Goal: Task Accomplishment & Management: Manage account settings

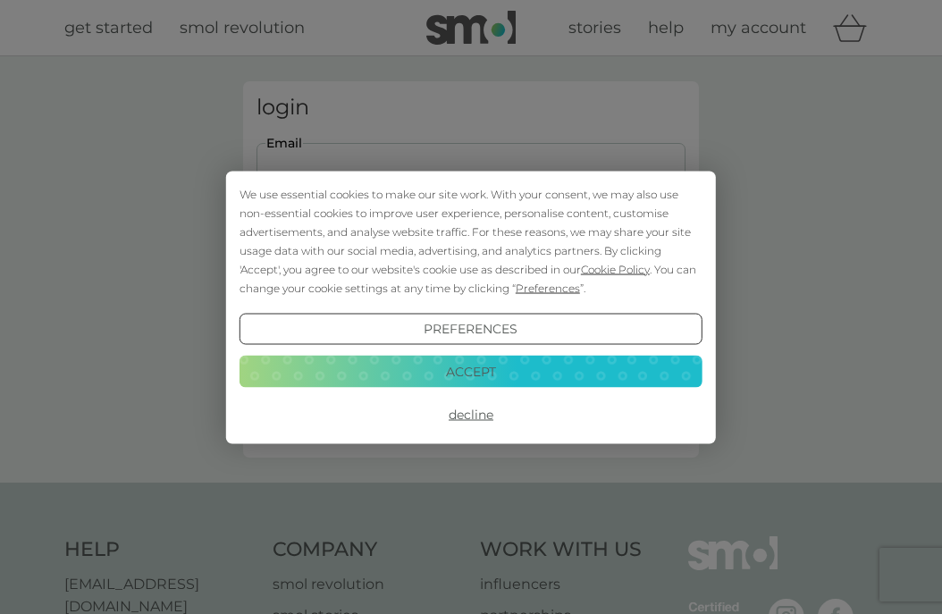
type input "martin@upcdownc.com"
click at [471, 281] on button "Login" at bounding box center [470, 282] width 429 height 52
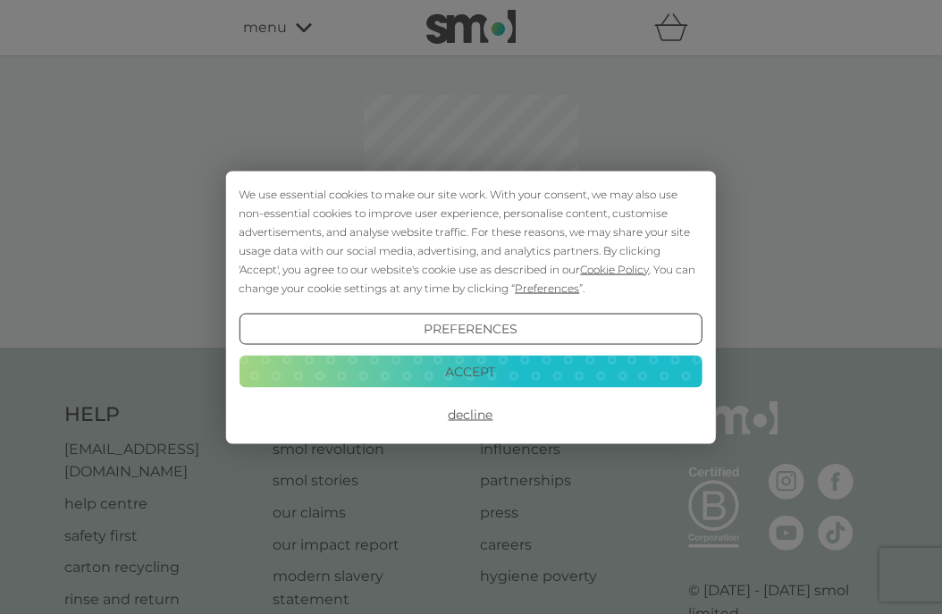
click at [480, 417] on button "Decline" at bounding box center [470, 415] width 463 height 32
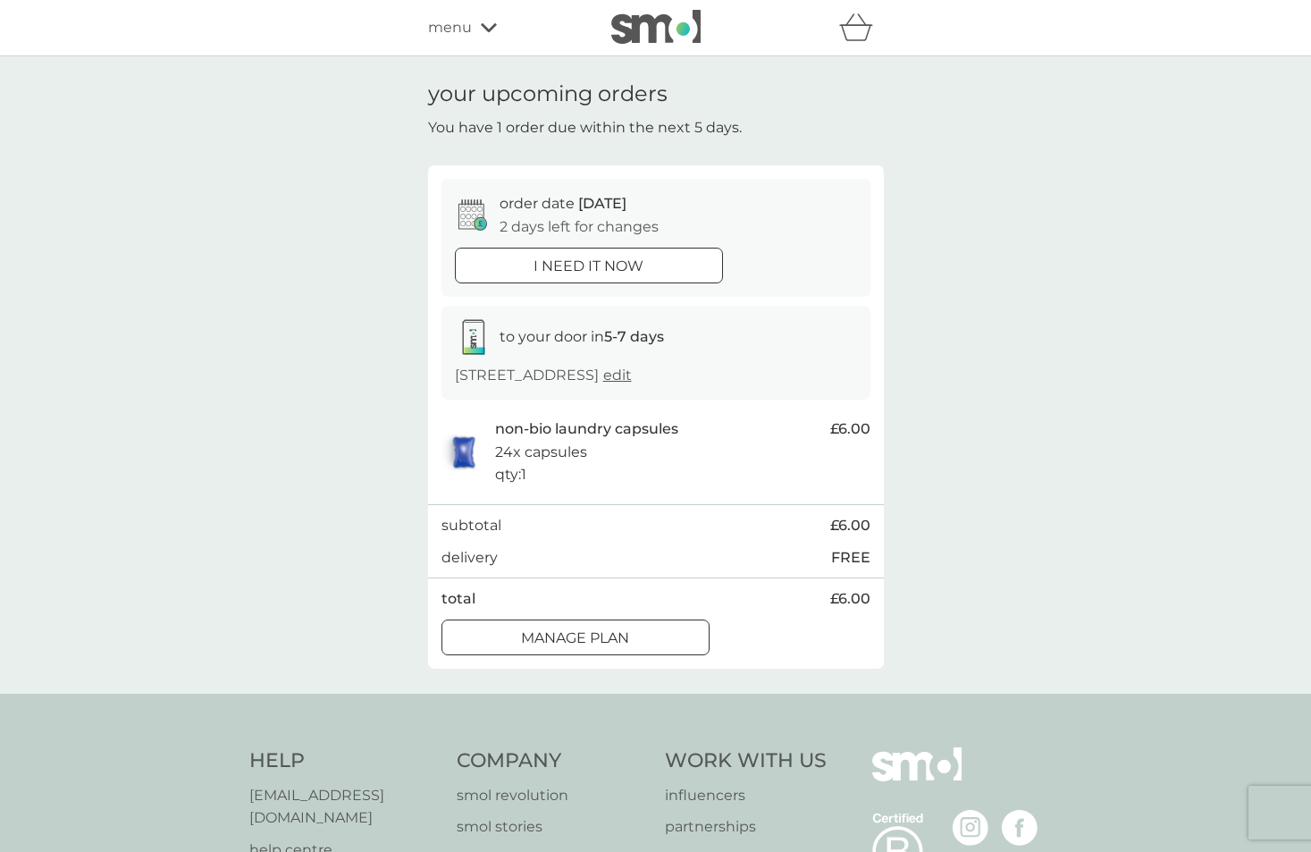
click at [578, 613] on div at bounding box center [575, 637] width 64 height 19
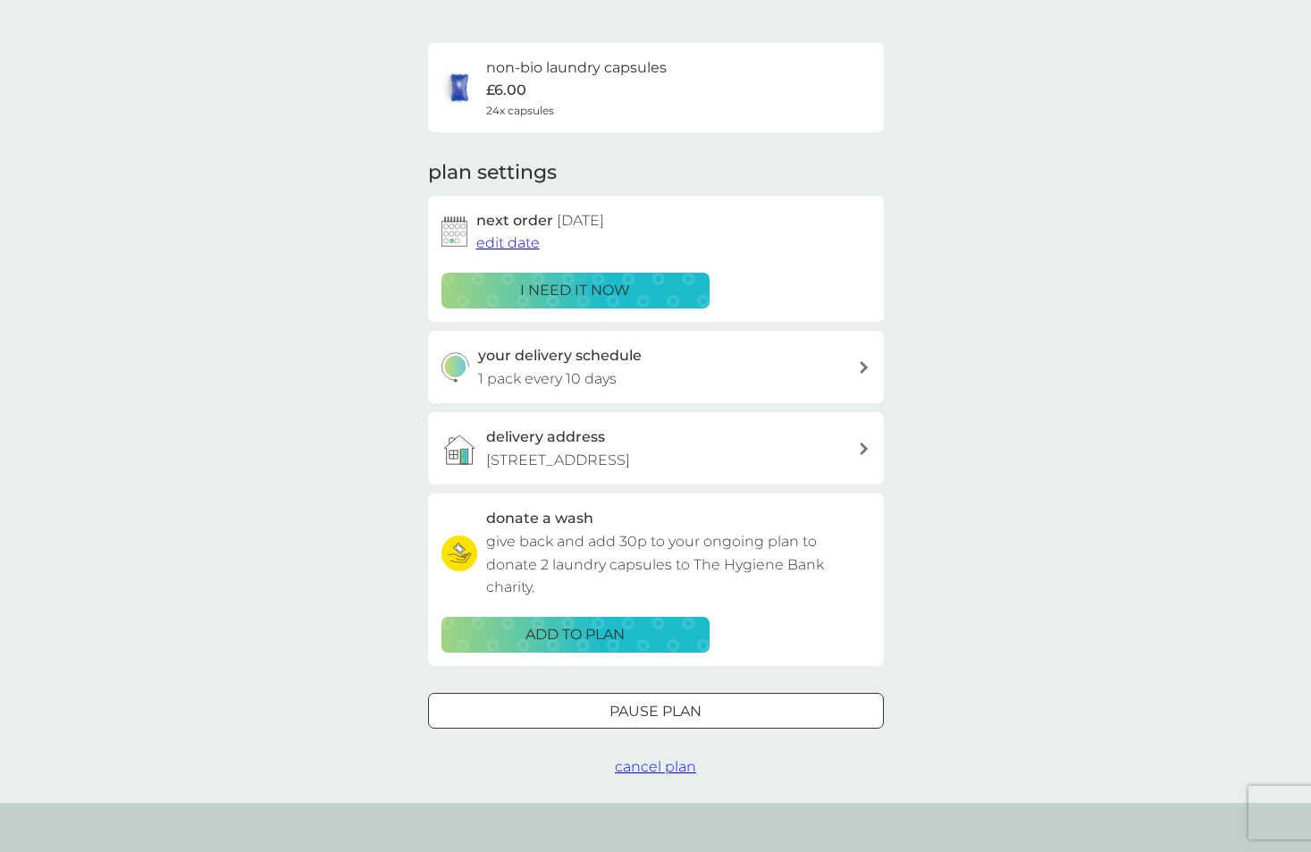
scroll to position [109, 0]
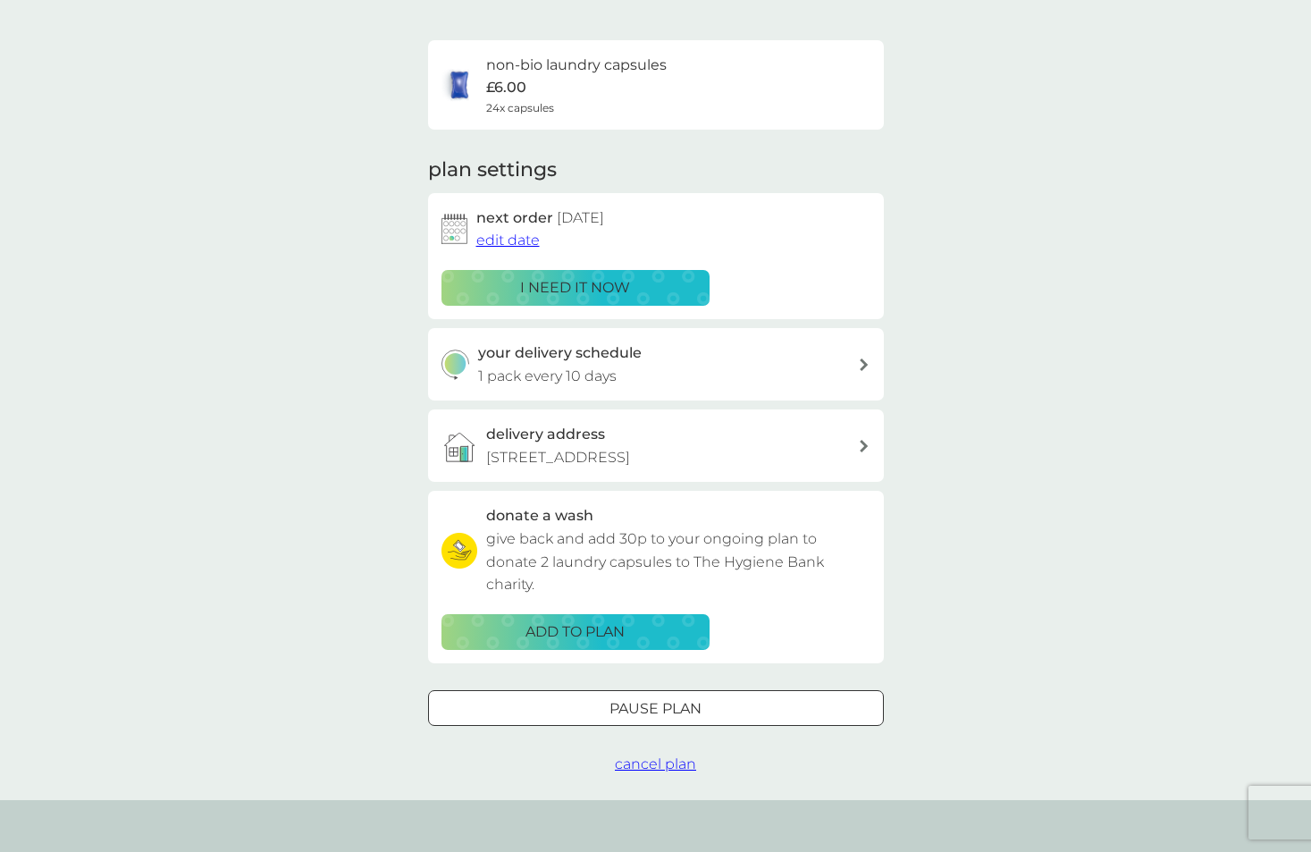
click at [517, 231] on span "edit date" at bounding box center [507, 239] width 63 height 17
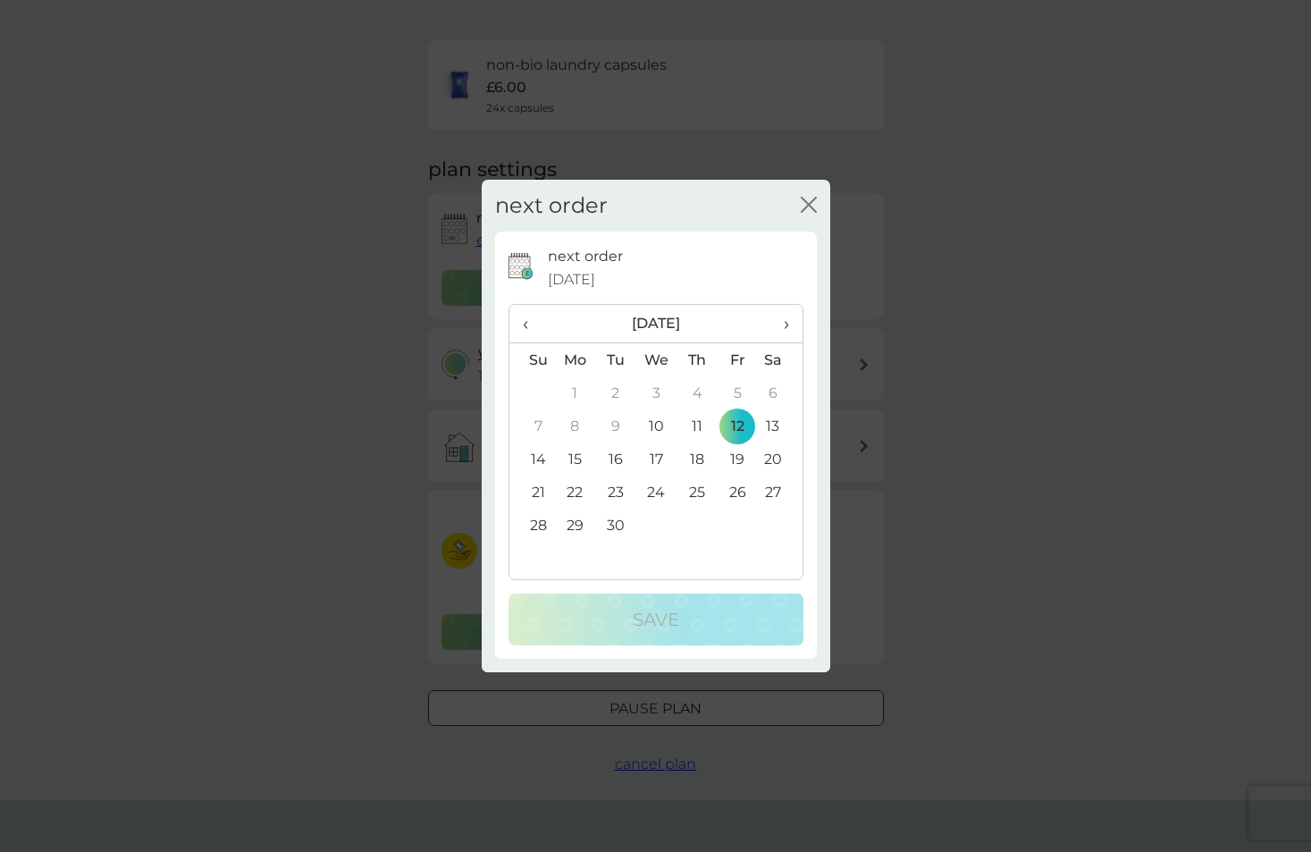
click at [737, 458] on td "19" at bounding box center [738, 458] width 40 height 33
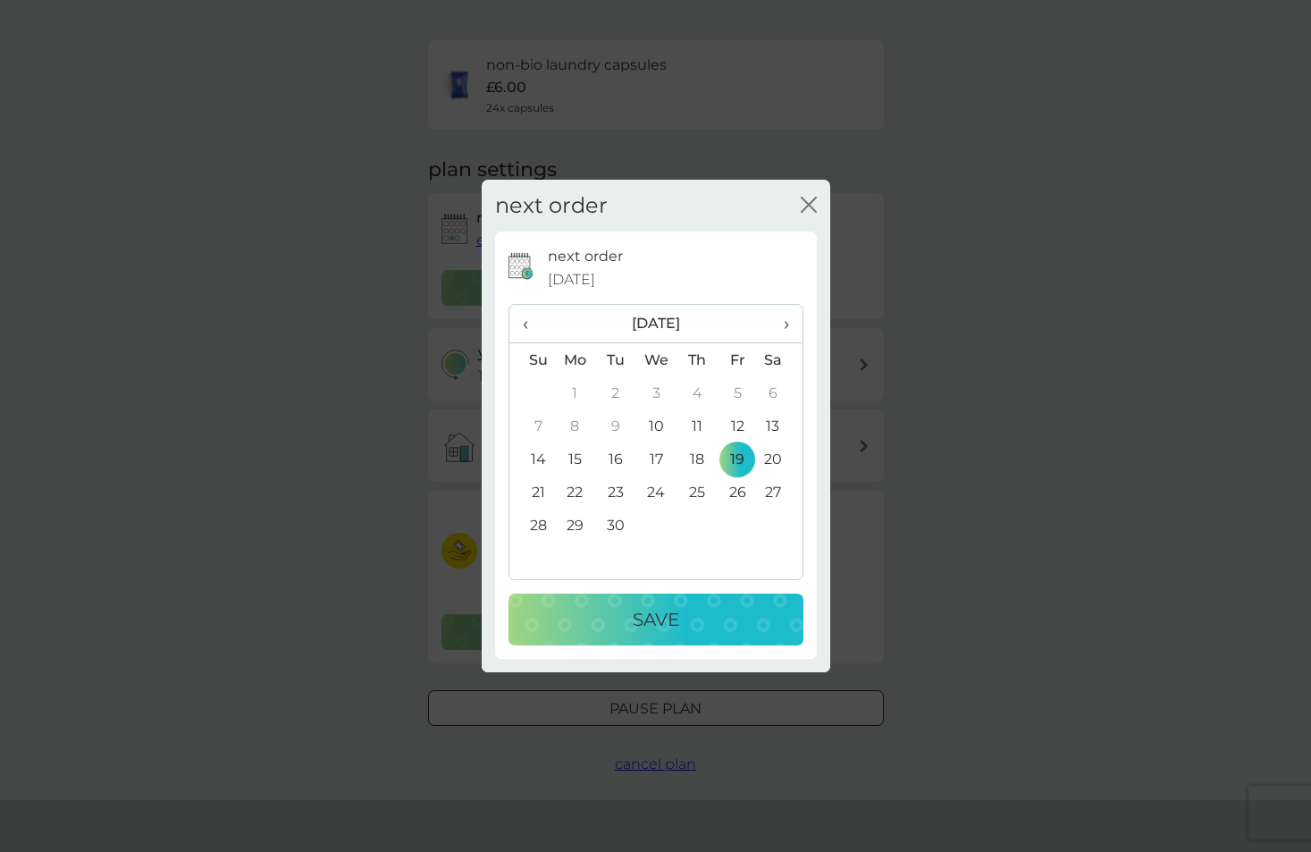
click at [651, 613] on p "Save" at bounding box center [656, 619] width 46 height 29
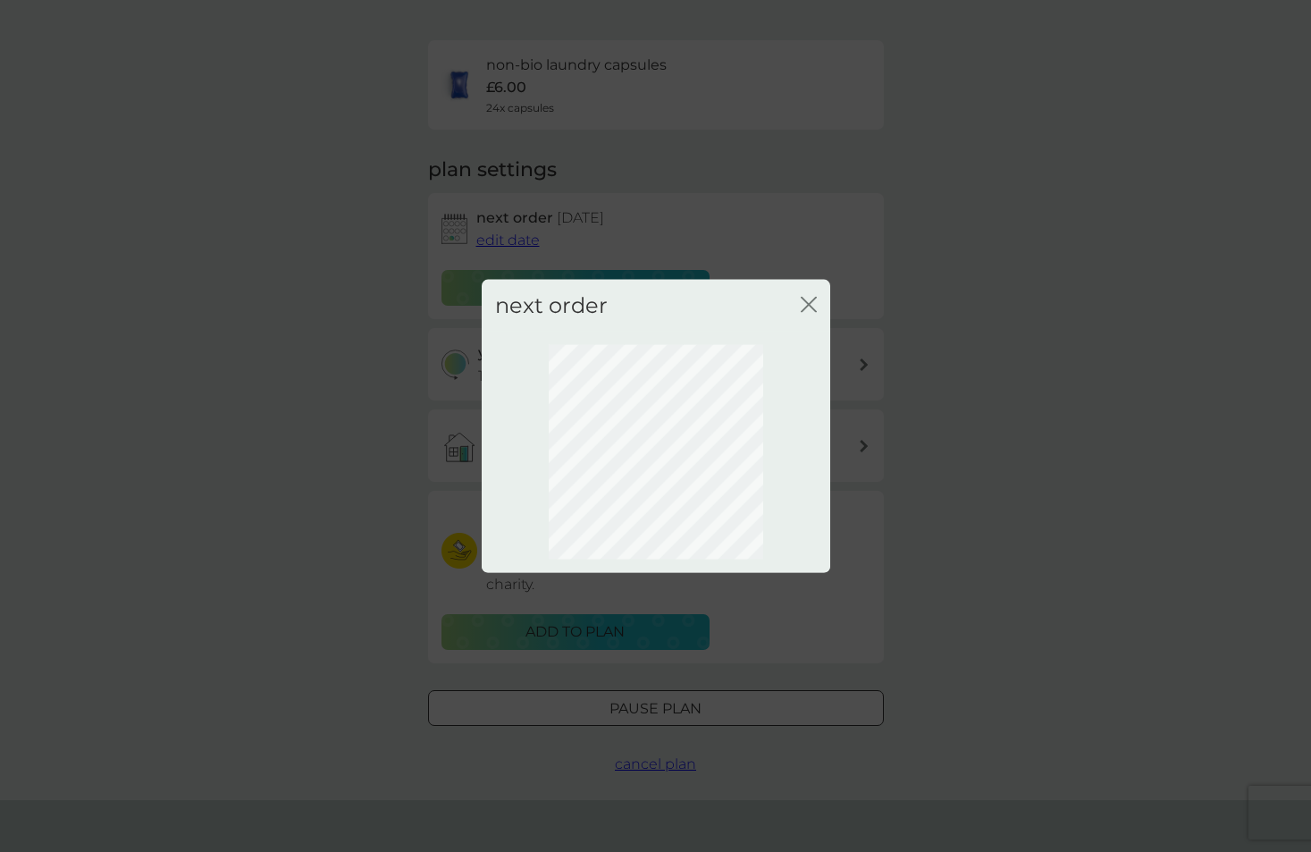
scroll to position [0, 0]
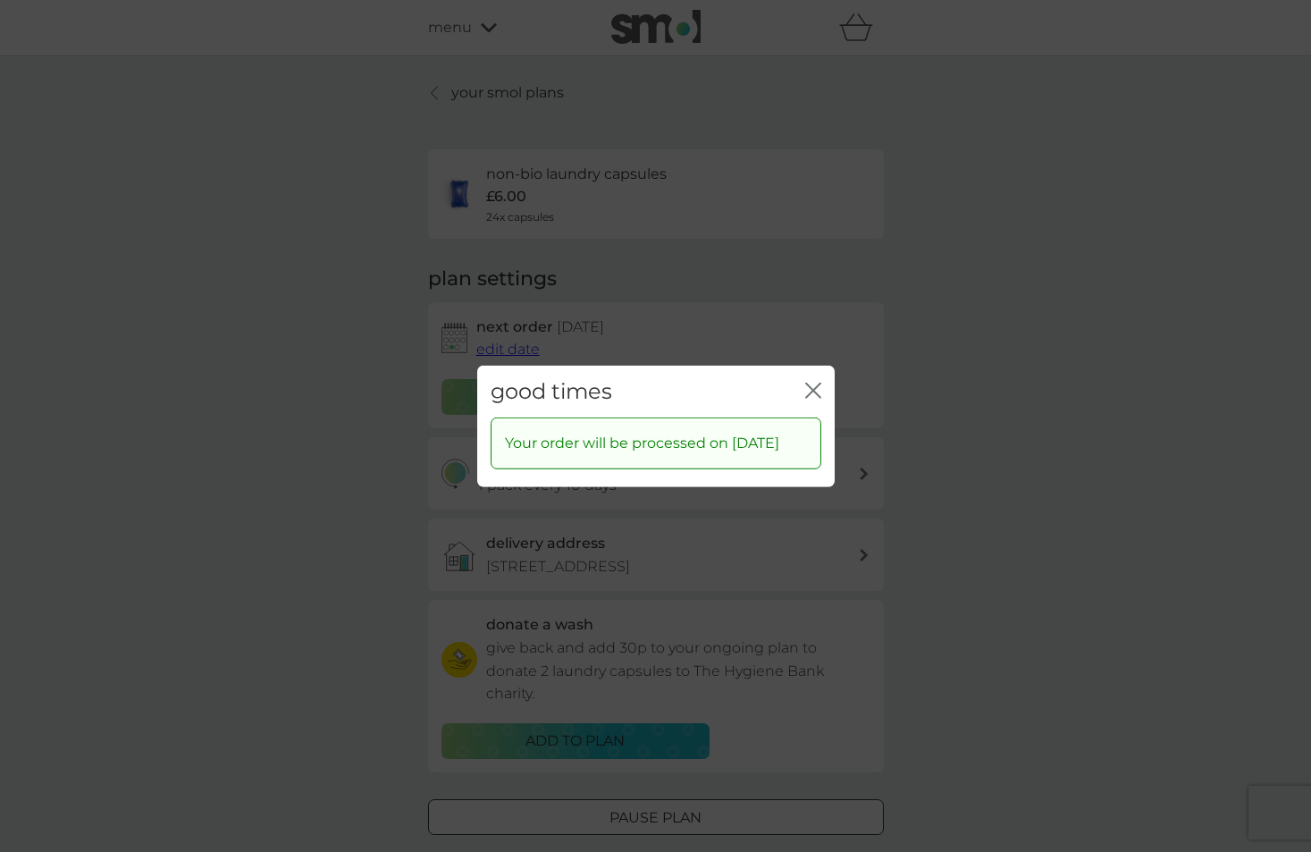
drag, startPoint x: 819, startPoint y: 382, endPoint x: 848, endPoint y: 396, distance: 32.8
click at [819, 382] on icon "close" at bounding box center [813, 390] width 16 height 16
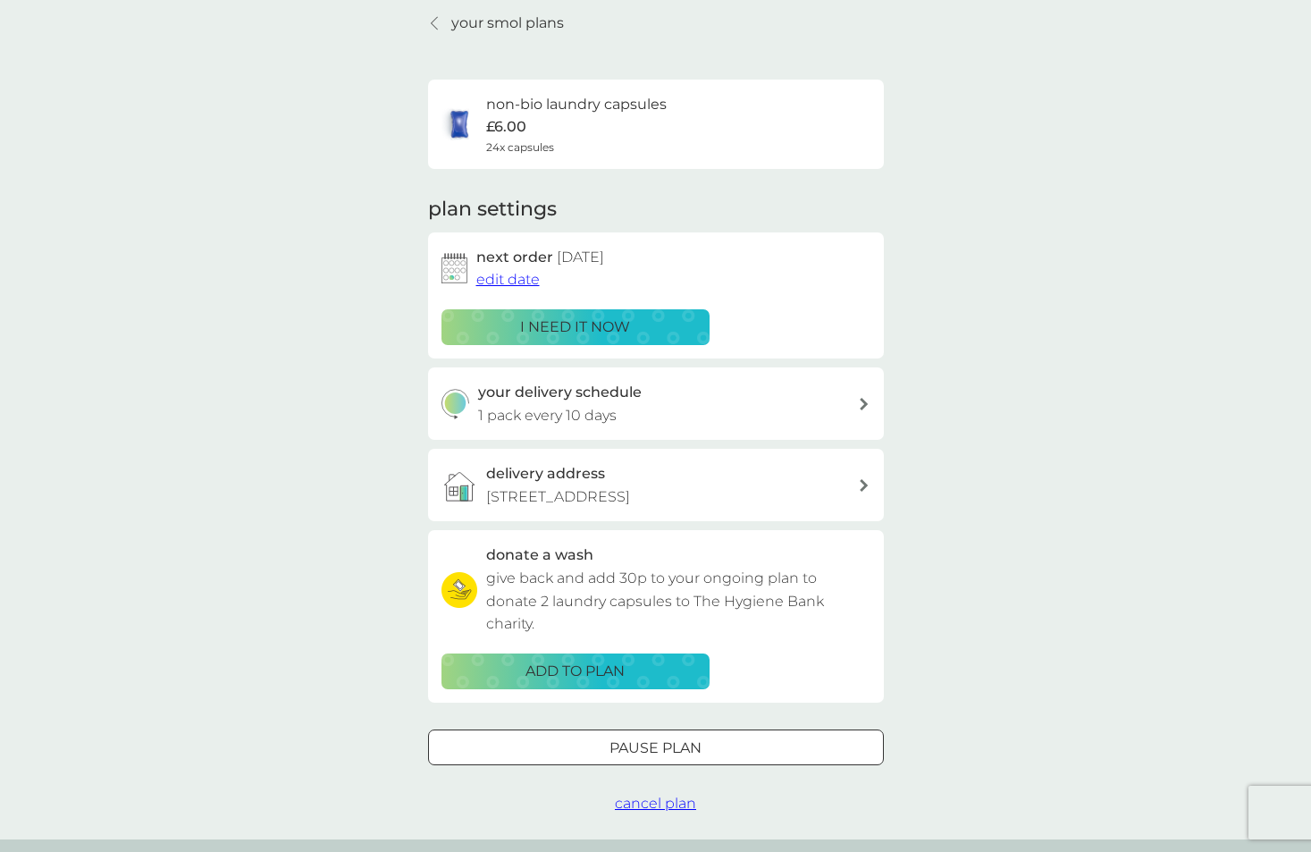
scroll to position [55, 0]
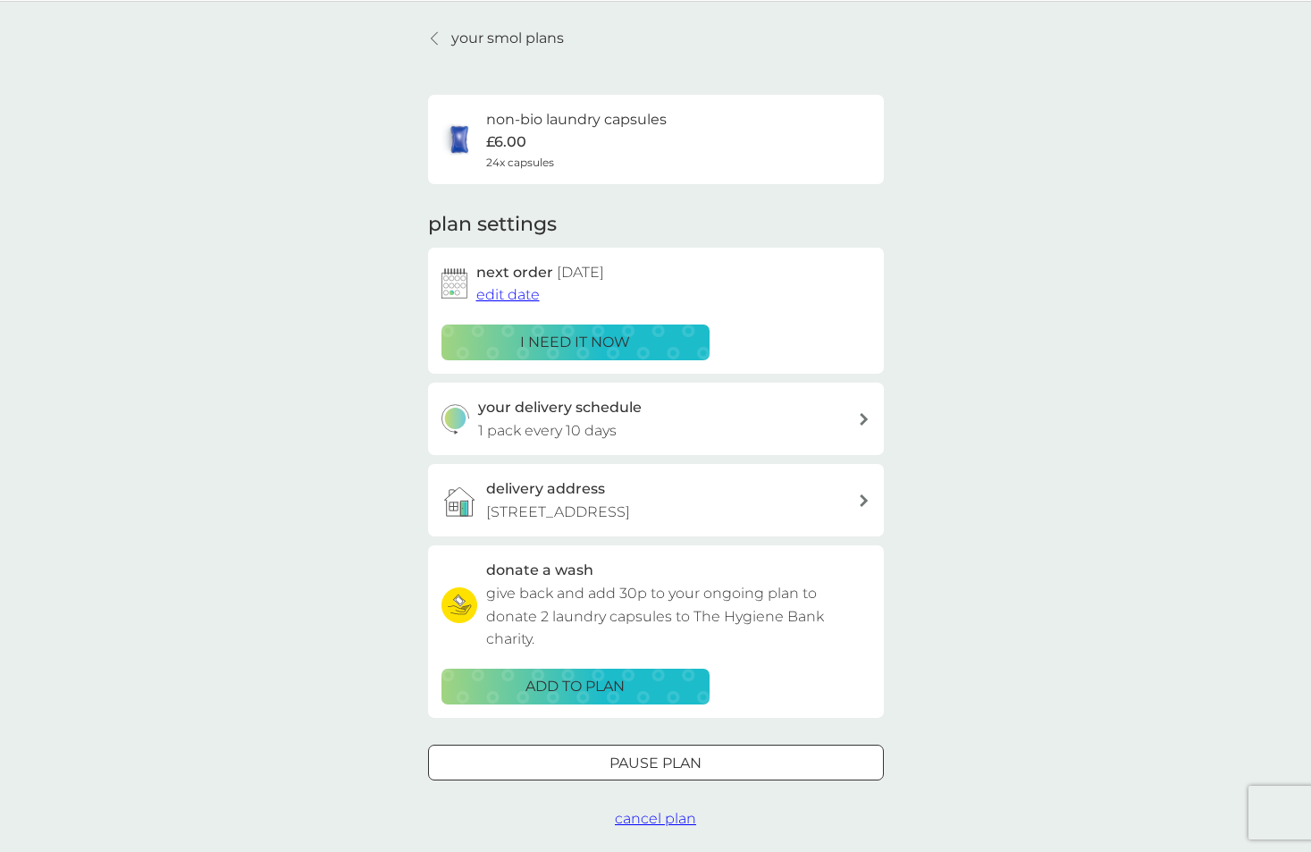
click at [861, 414] on icon at bounding box center [864, 419] width 9 height 13
